Goal: Navigation & Orientation: Find specific page/section

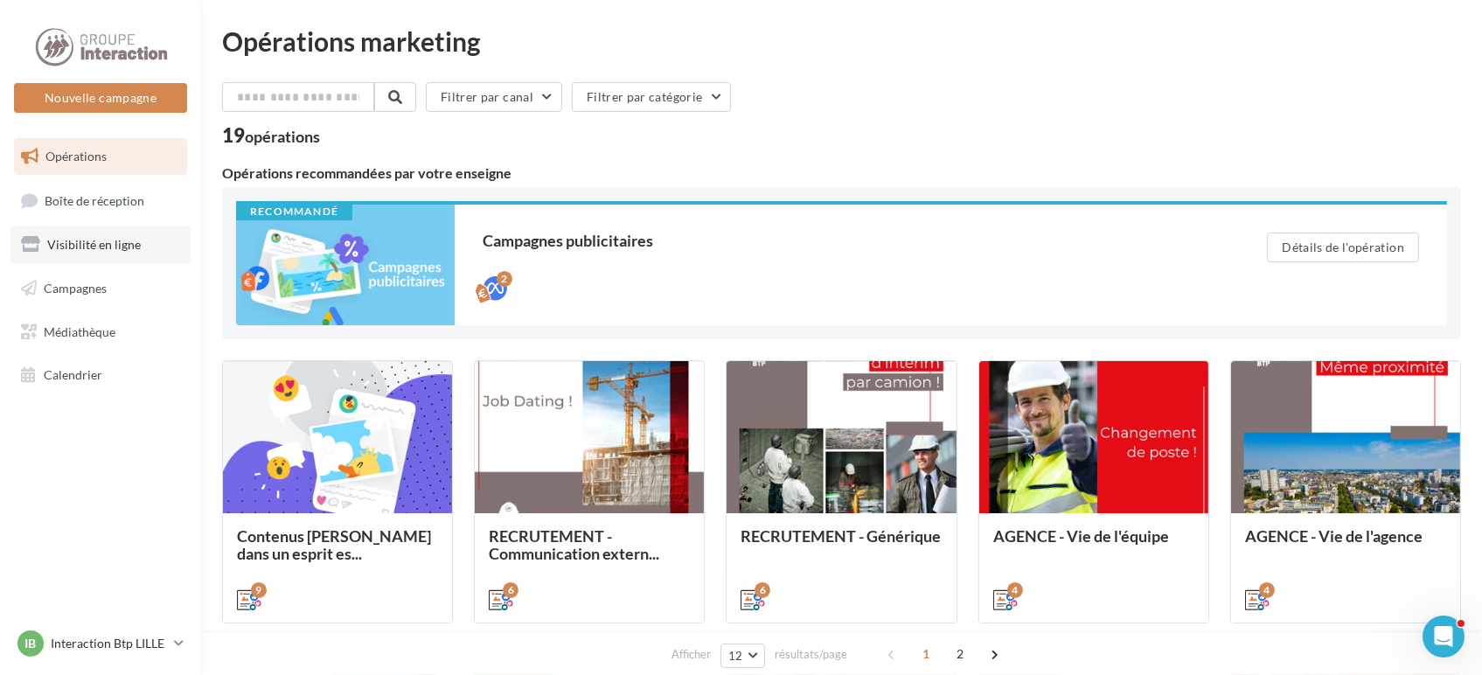
click at [121, 251] on span "Visibilité en ligne" at bounding box center [94, 244] width 94 height 15
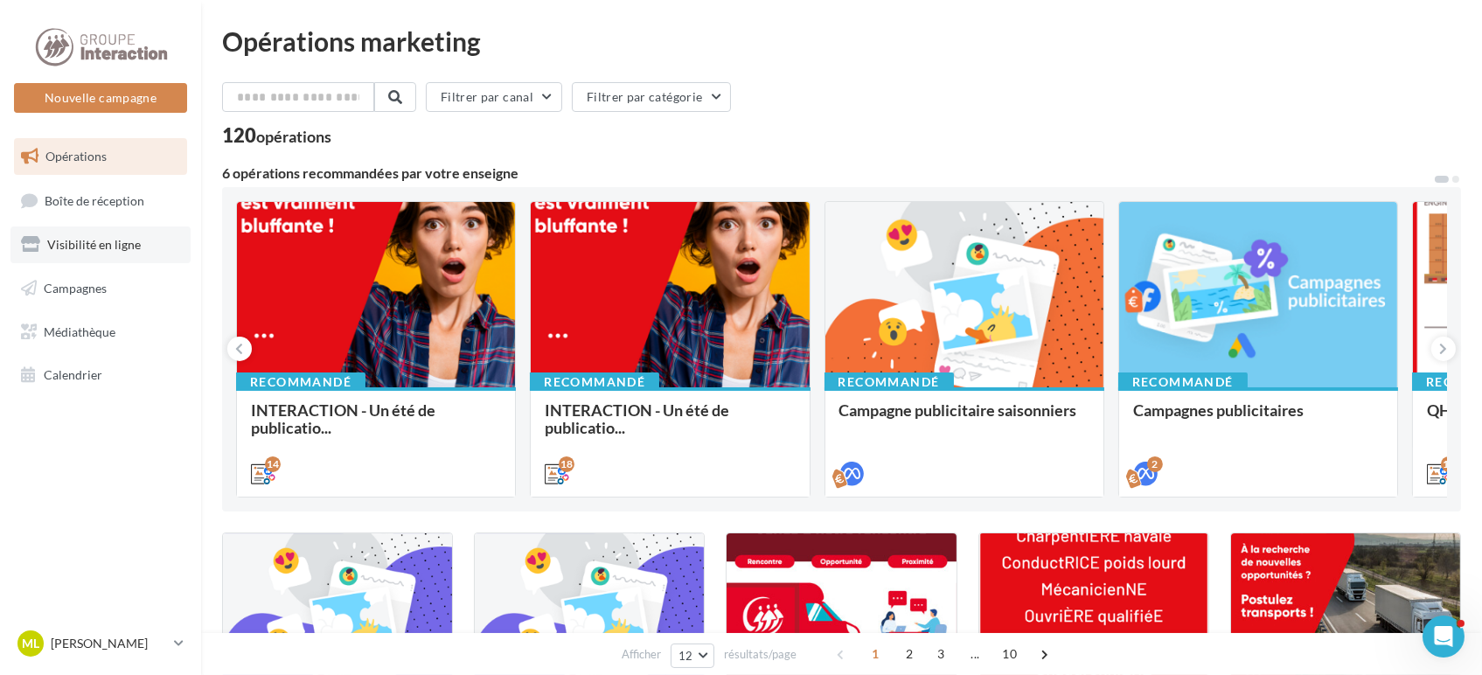
click at [121, 246] on span "Visibilité en ligne" at bounding box center [94, 244] width 94 height 15
